Goal: Task Accomplishment & Management: Manage account settings

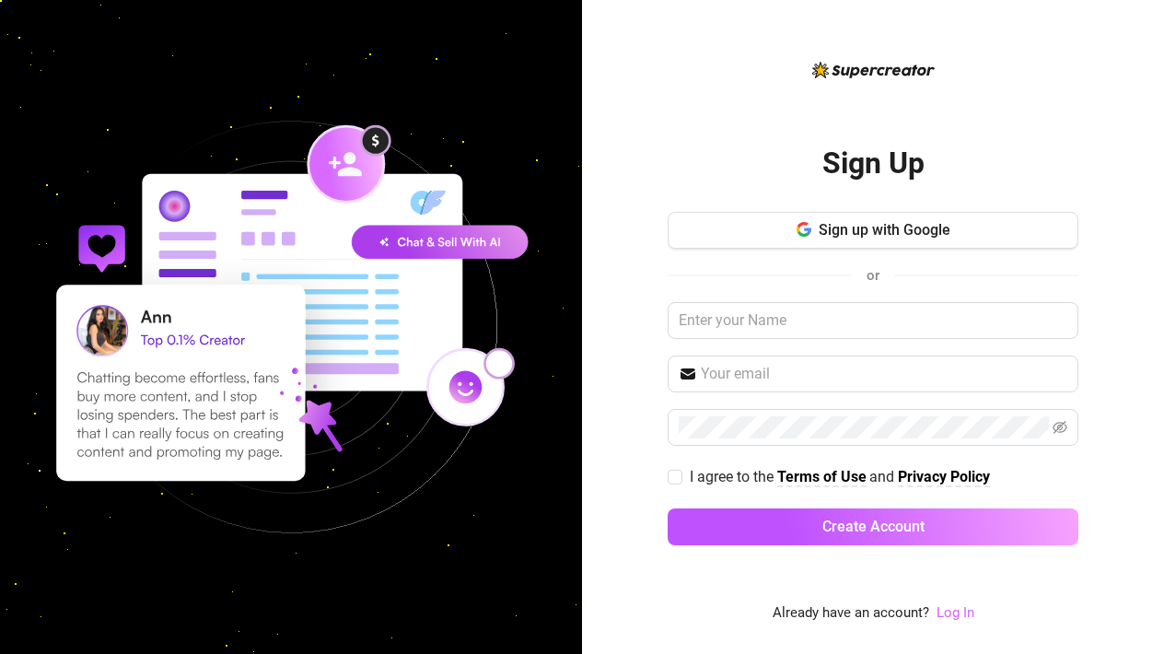
click at [948, 618] on link "Log In" at bounding box center [956, 612] width 38 height 17
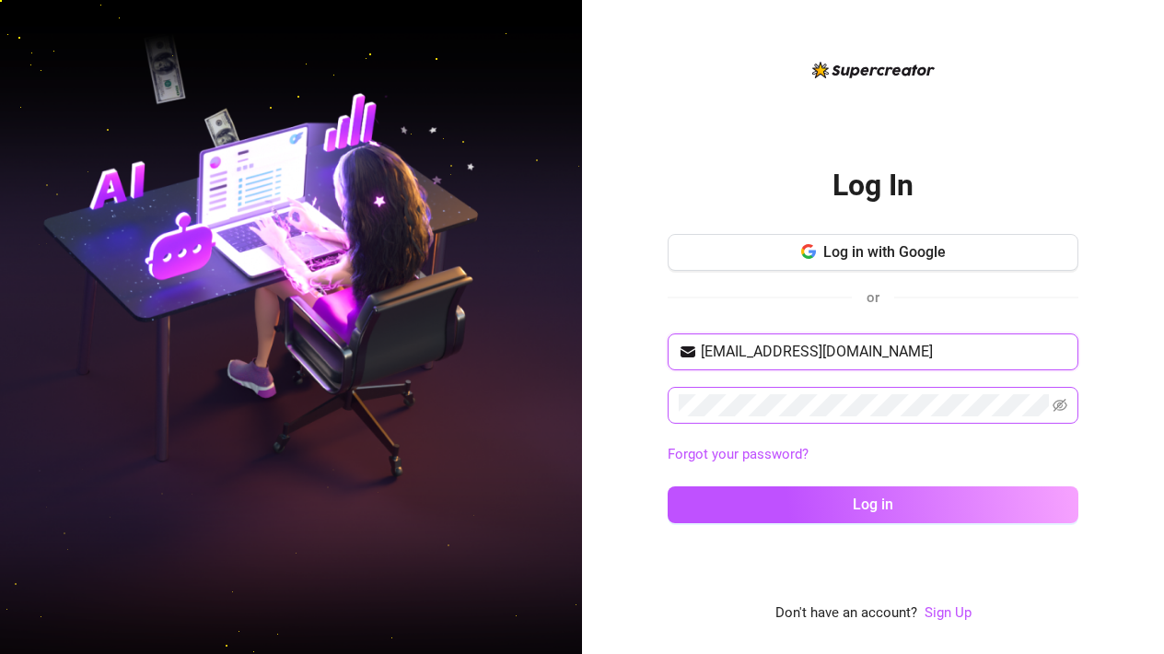
type input "[EMAIL_ADDRESS][DOMAIN_NAME]"
click at [873, 504] on button "Log in" at bounding box center [873, 504] width 411 height 37
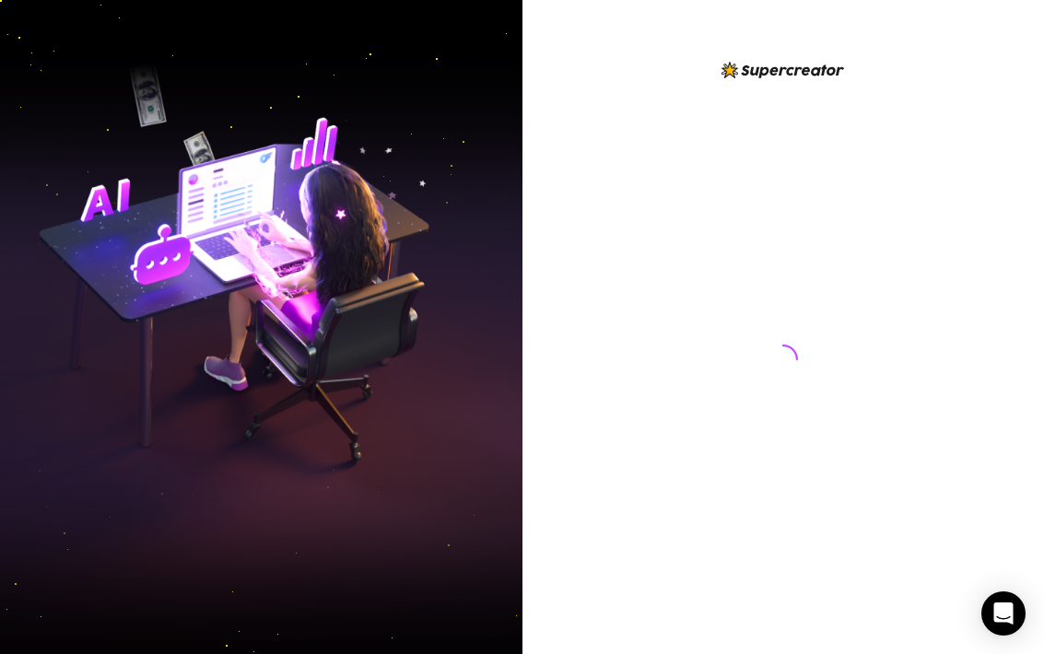
click at [663, 111] on div at bounding box center [783, 342] width 411 height 566
